Goal: Task Accomplishment & Management: Manage account settings

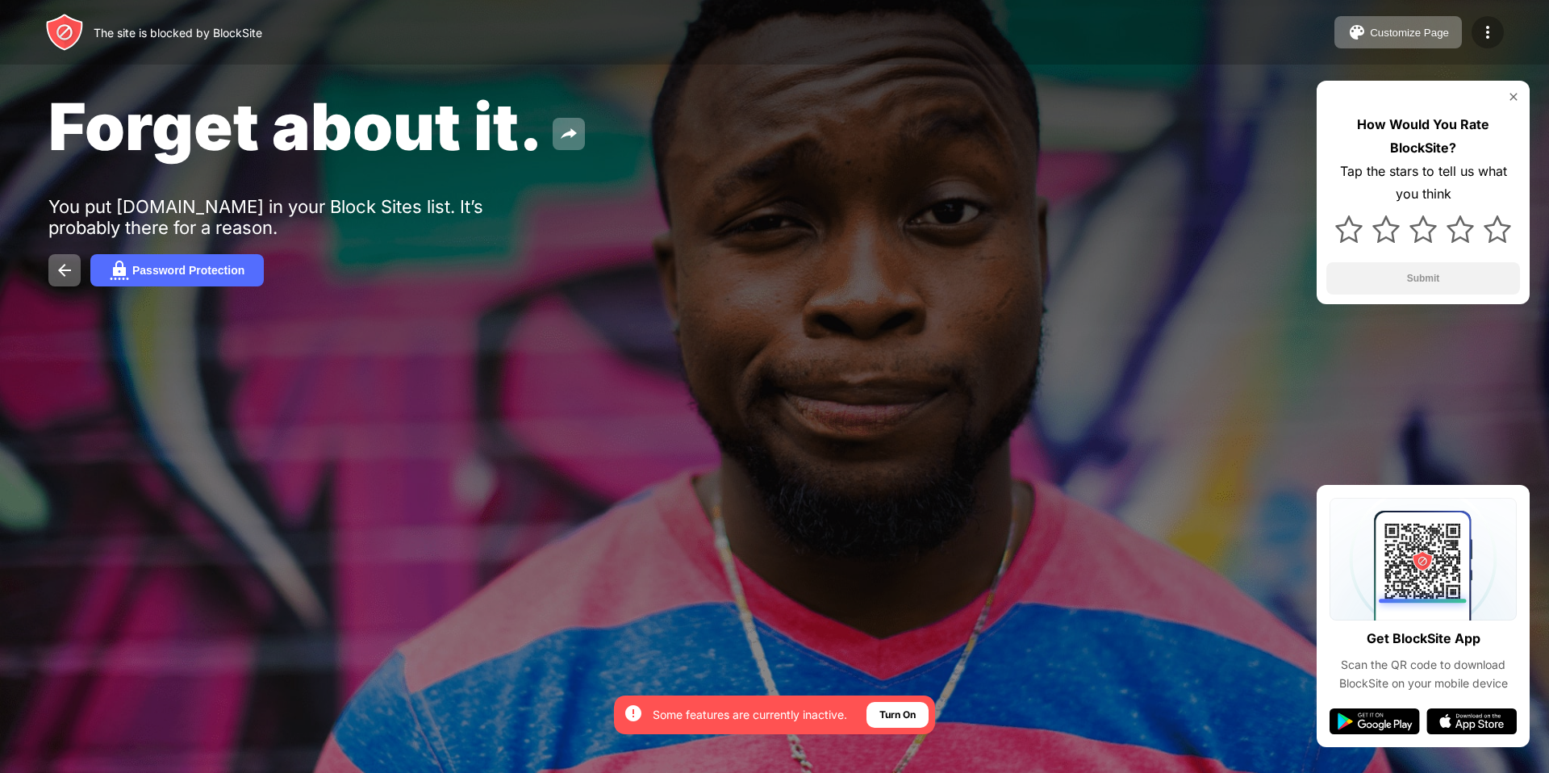
click at [1483, 29] on img at bounding box center [1487, 32] width 19 height 19
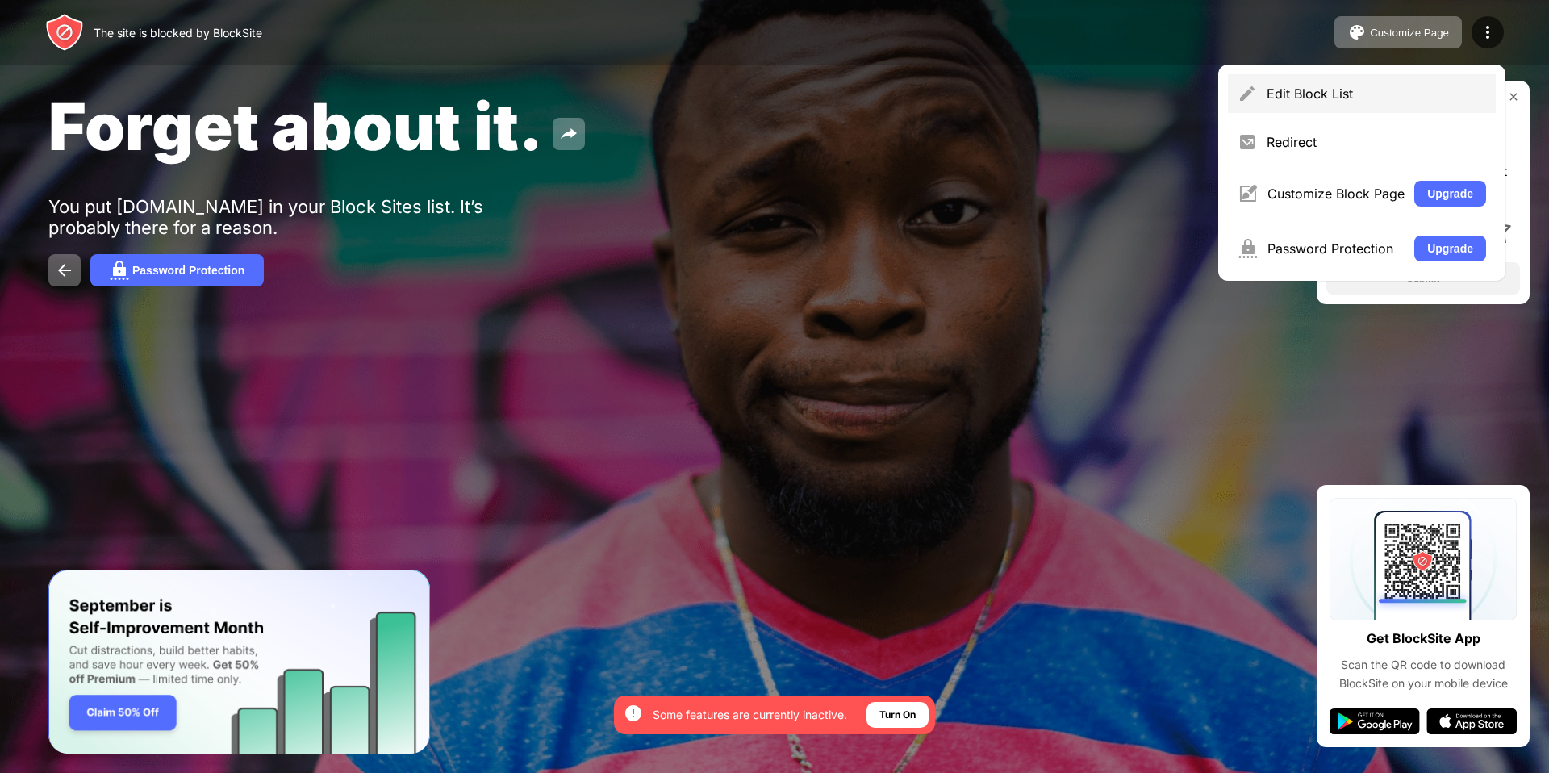
click at [1392, 85] on div "Edit Block List" at bounding box center [1375, 93] width 219 height 16
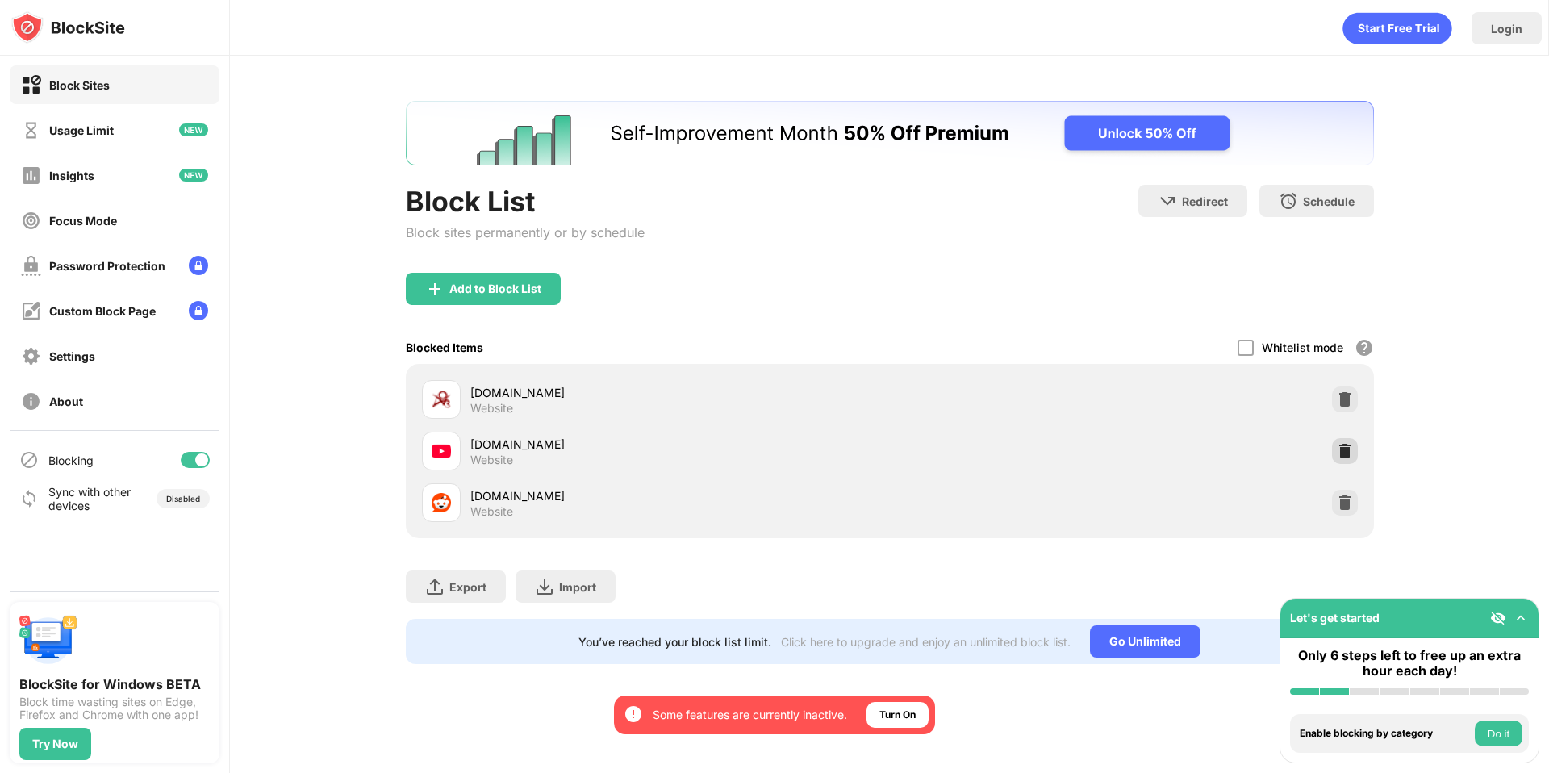
click at [1353, 450] on div at bounding box center [1345, 451] width 26 height 26
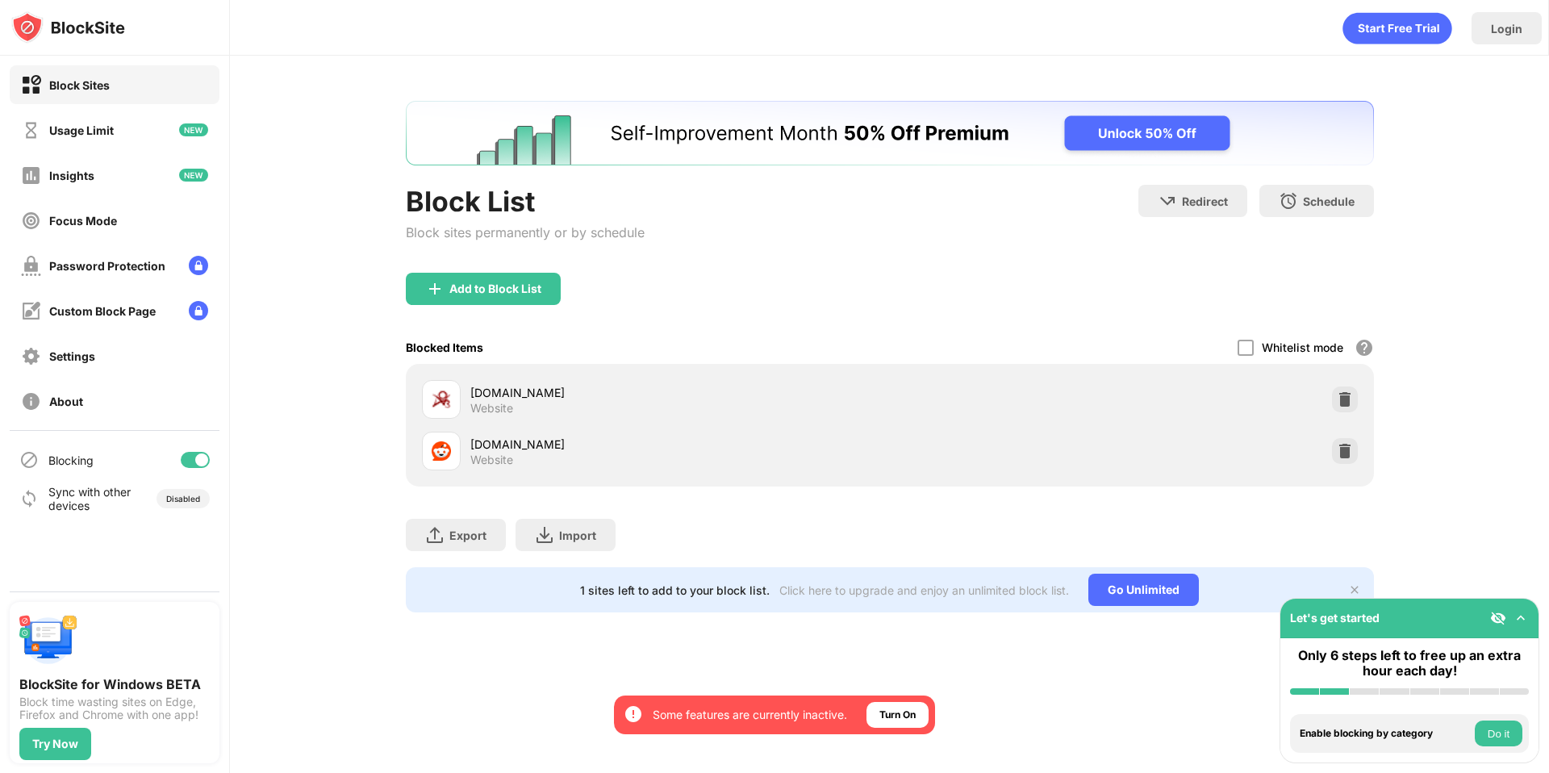
click at [757, 323] on div "Add to Block List" at bounding box center [890, 302] width 968 height 58
click at [488, 290] on div "Add to Block List" at bounding box center [495, 288] width 92 height 13
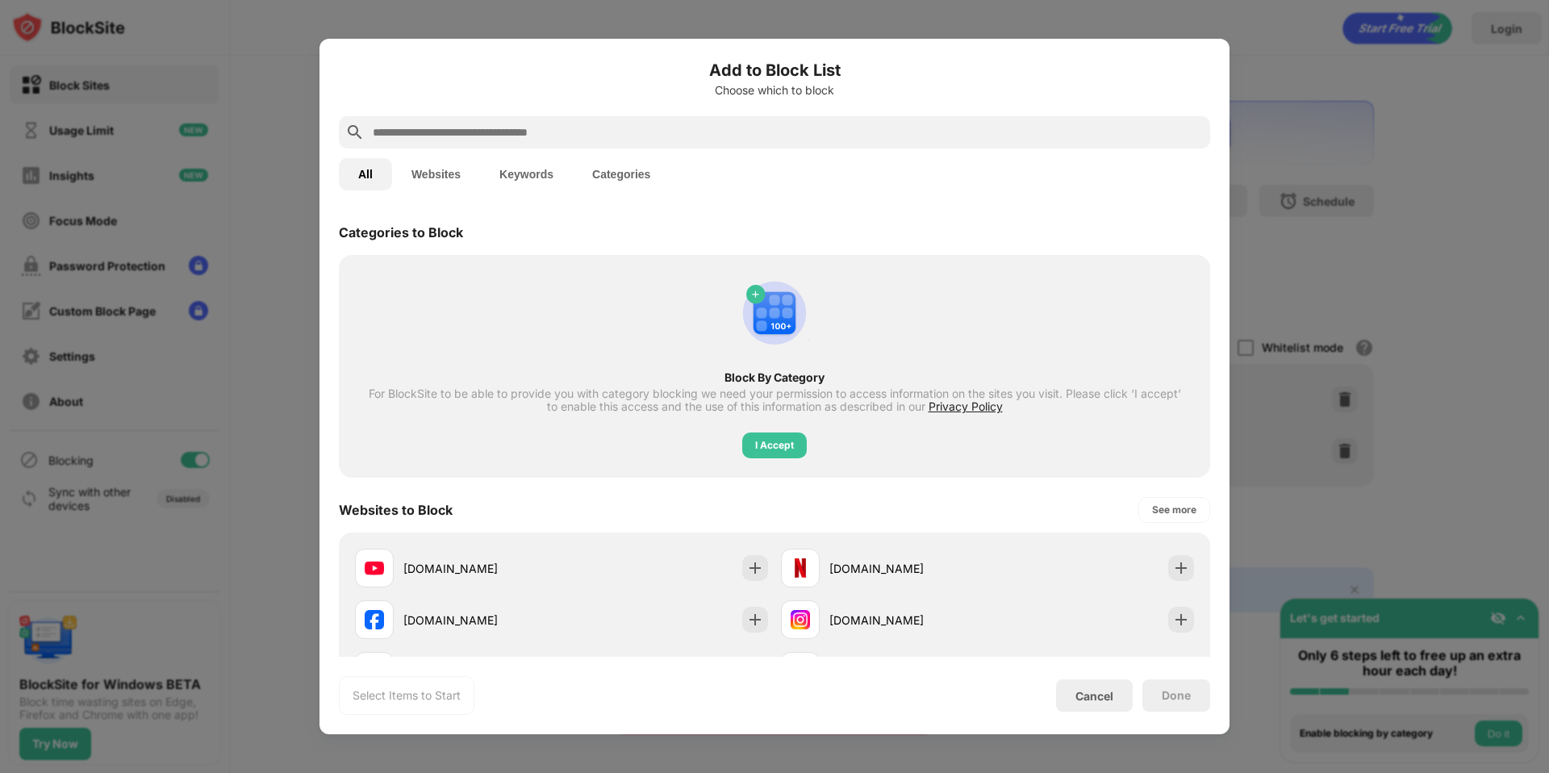
click at [558, 142] on div at bounding box center [774, 132] width 871 height 32
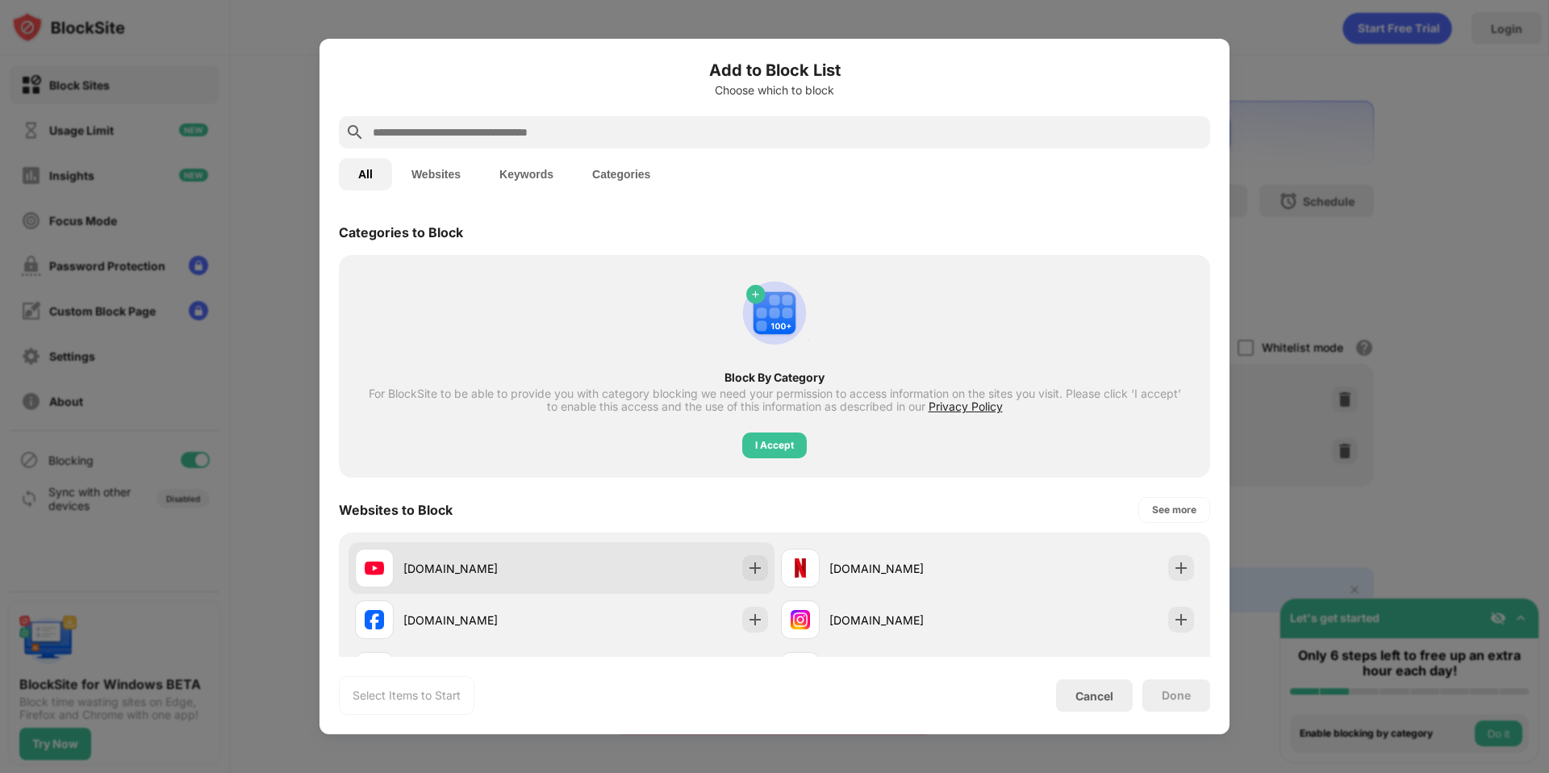
click at [627, 565] on div "[DOMAIN_NAME]" at bounding box center [561, 568] width 426 height 52
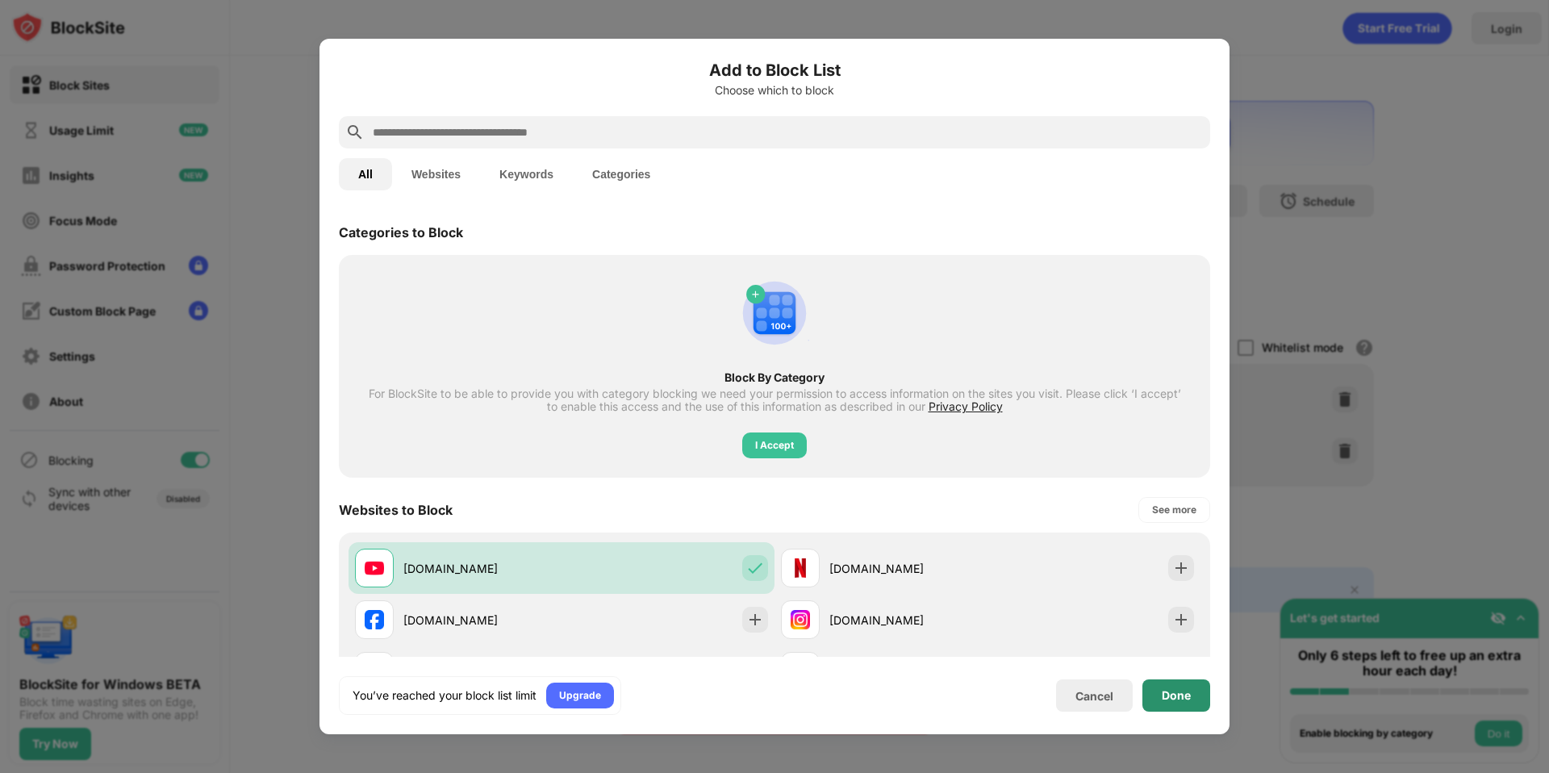
click at [1137, 694] on div "Cancel Done" at bounding box center [1133, 695] width 154 height 32
click at [1168, 690] on div "Done" at bounding box center [1175, 695] width 29 height 13
